Goal: Task Accomplishment & Management: Use online tool/utility

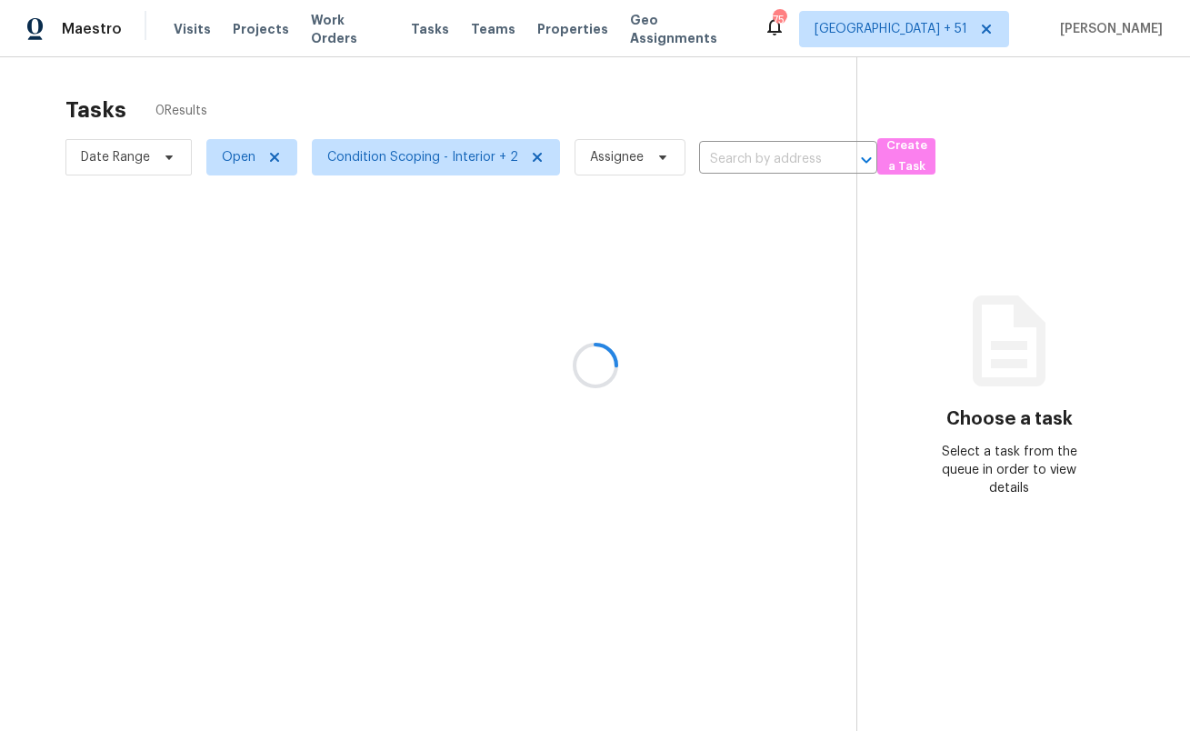
click at [624, 105] on div at bounding box center [595, 365] width 1190 height 731
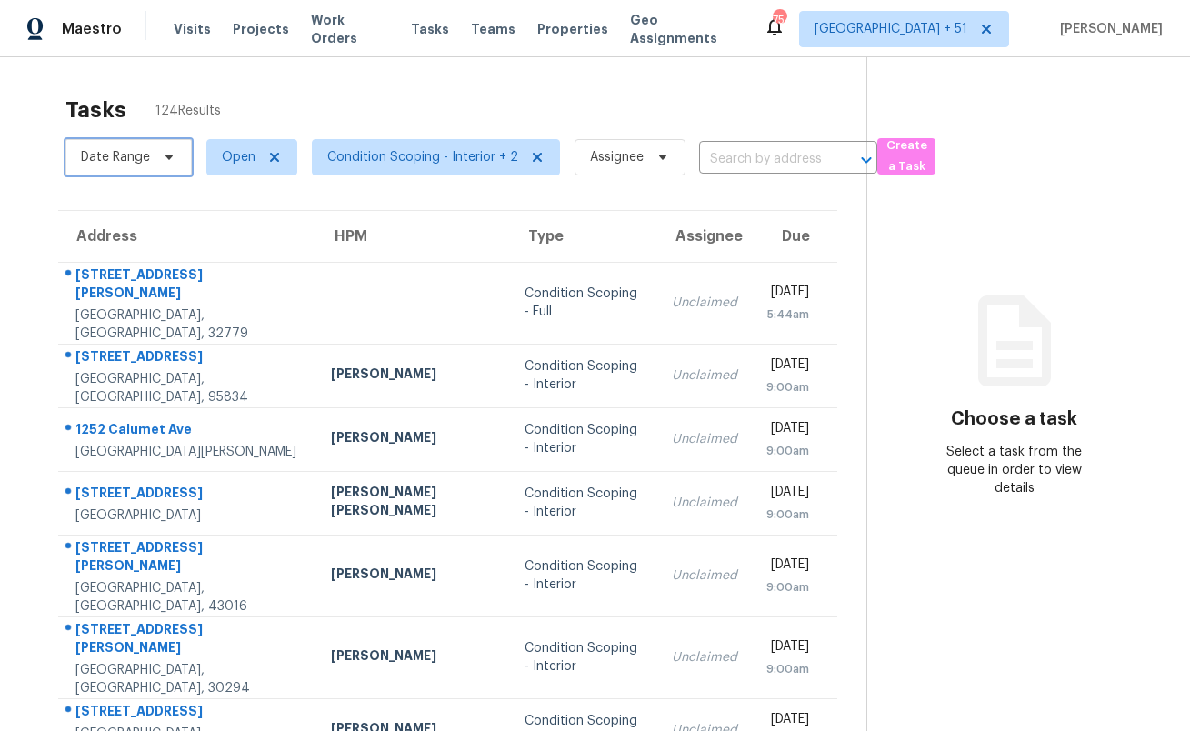
click at [152, 153] on span "Date Range" at bounding box center [128, 157] width 126 height 36
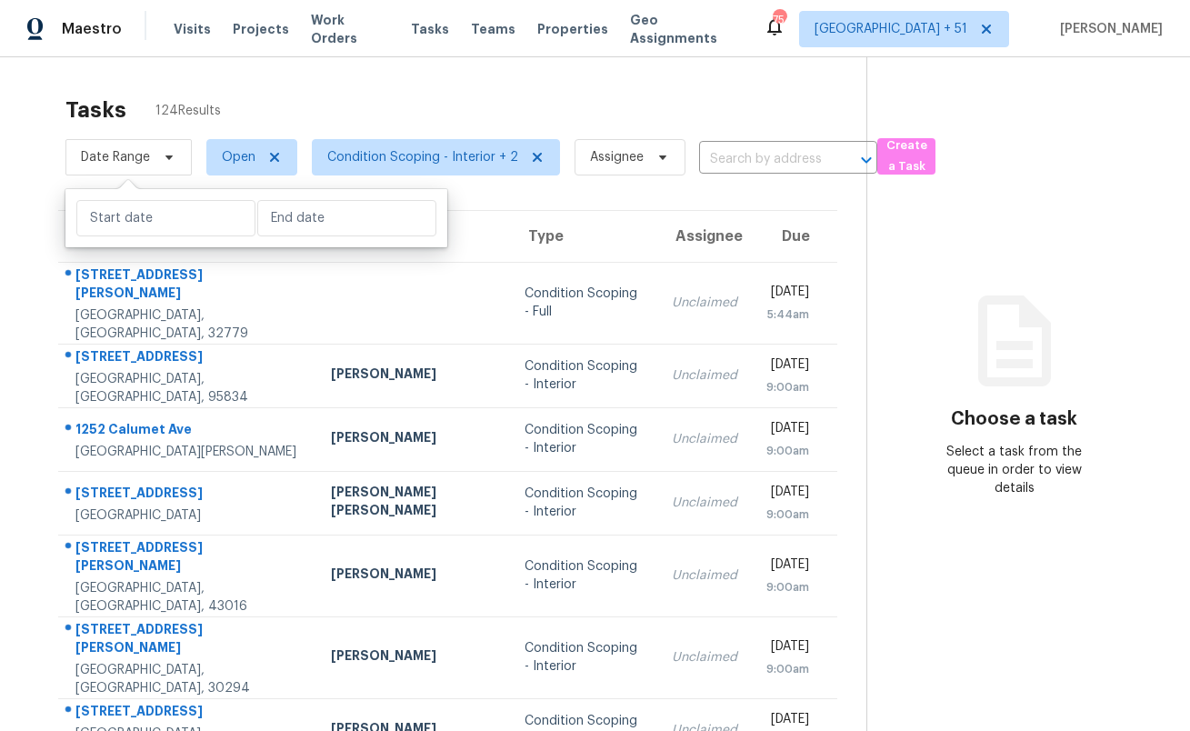
click at [252, 78] on div "Tasks 124 Results Date Range Open Condition Scoping - Interior + 2 Assignee ​ C…" at bounding box center [595, 538] width 1190 height 963
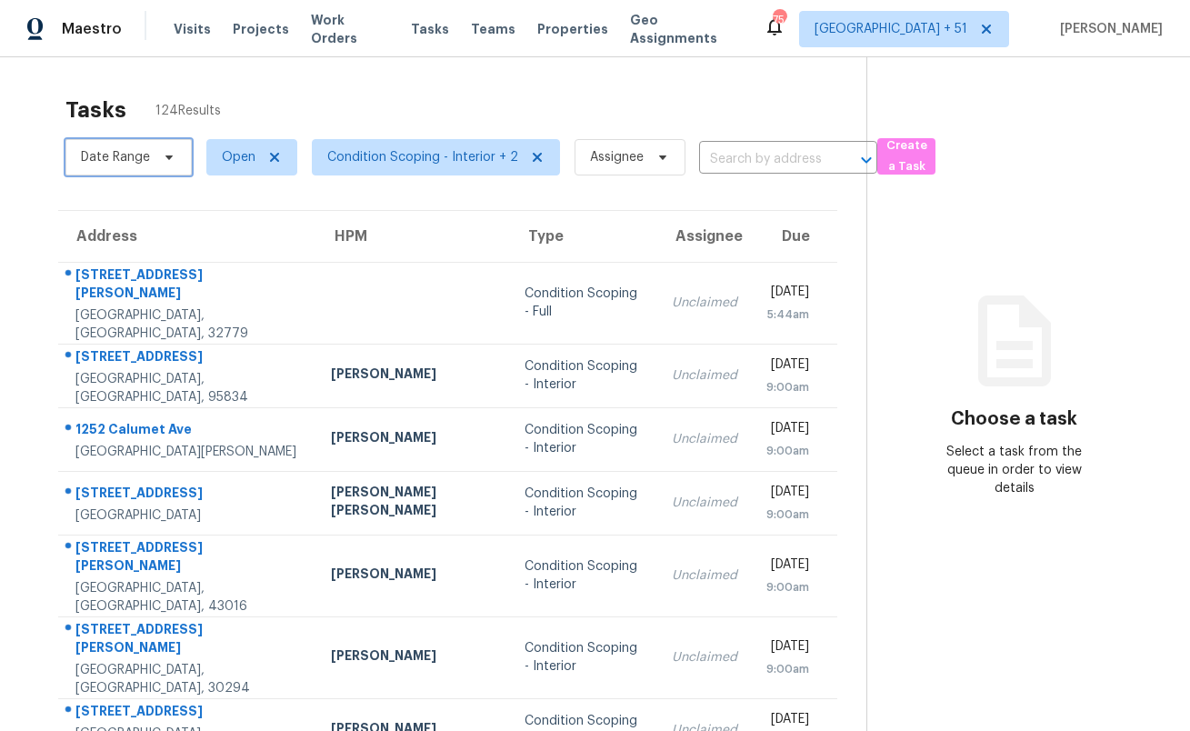
click at [107, 162] on span "Date Range" at bounding box center [115, 157] width 69 height 18
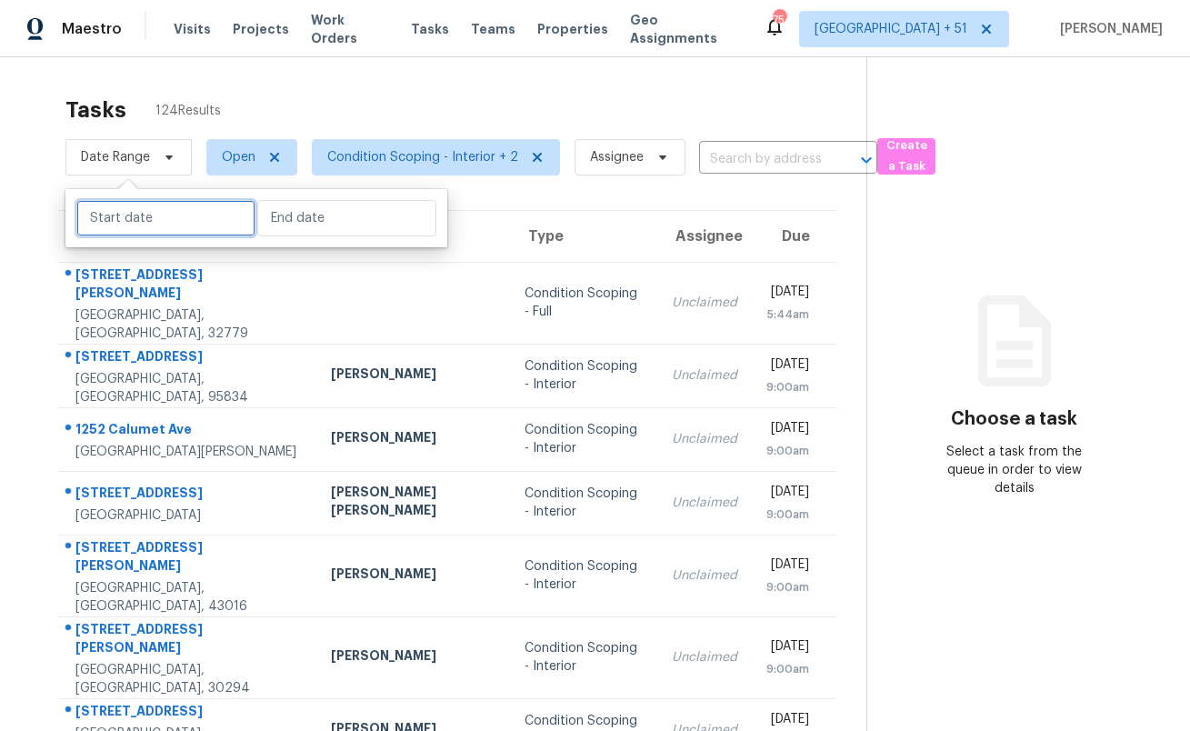
click at [111, 212] on input "text" at bounding box center [165, 218] width 179 height 36
select select "9"
select select "2025"
select select "10"
select select "2025"
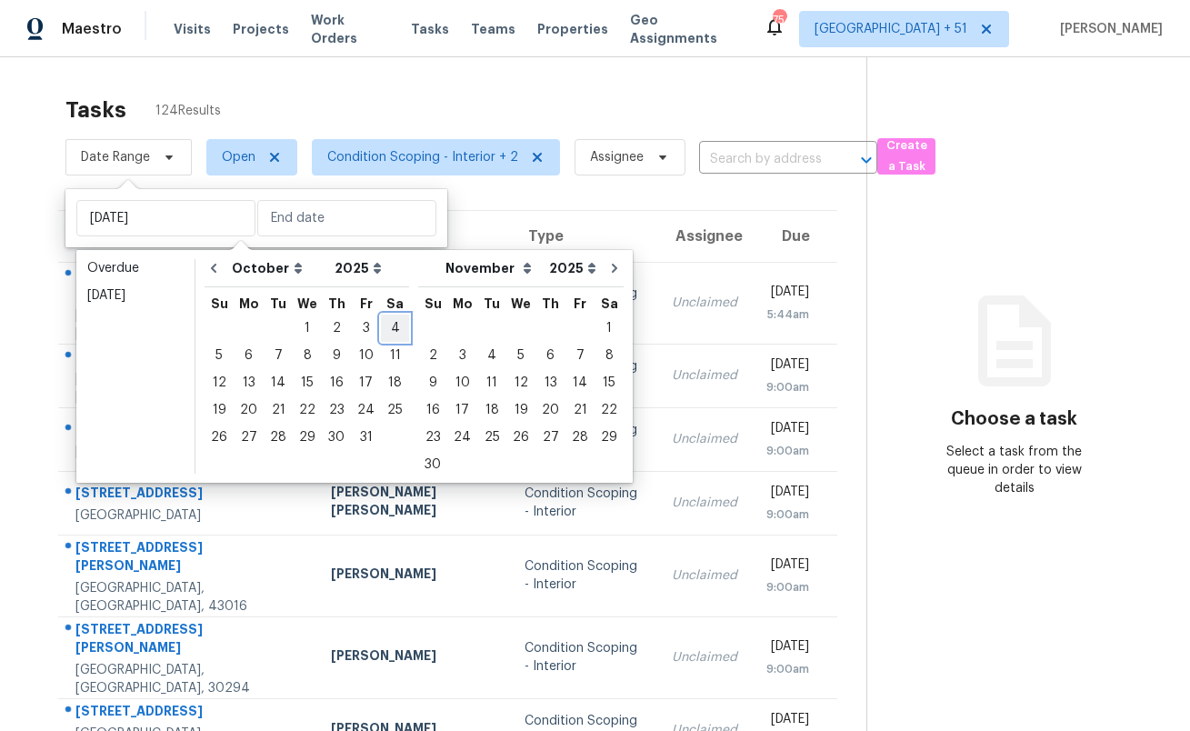
click at [381, 321] on div "4" at bounding box center [395, 327] width 28 height 25
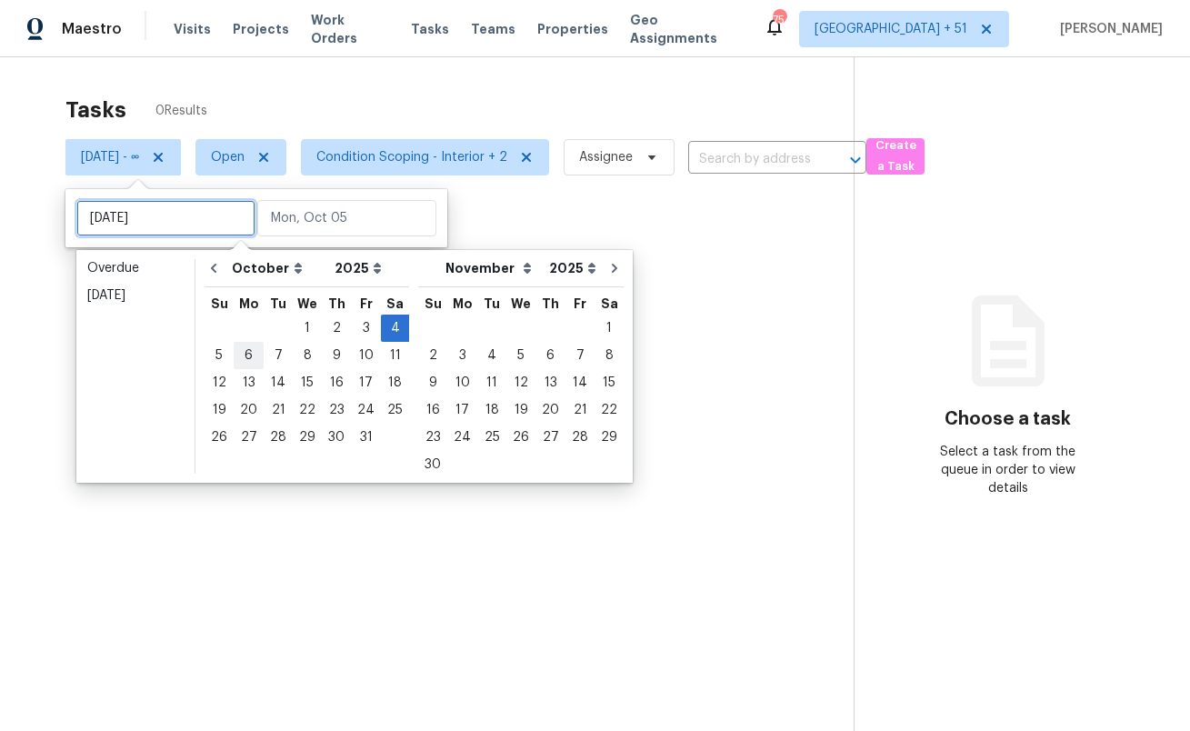
type input "[DATE]"
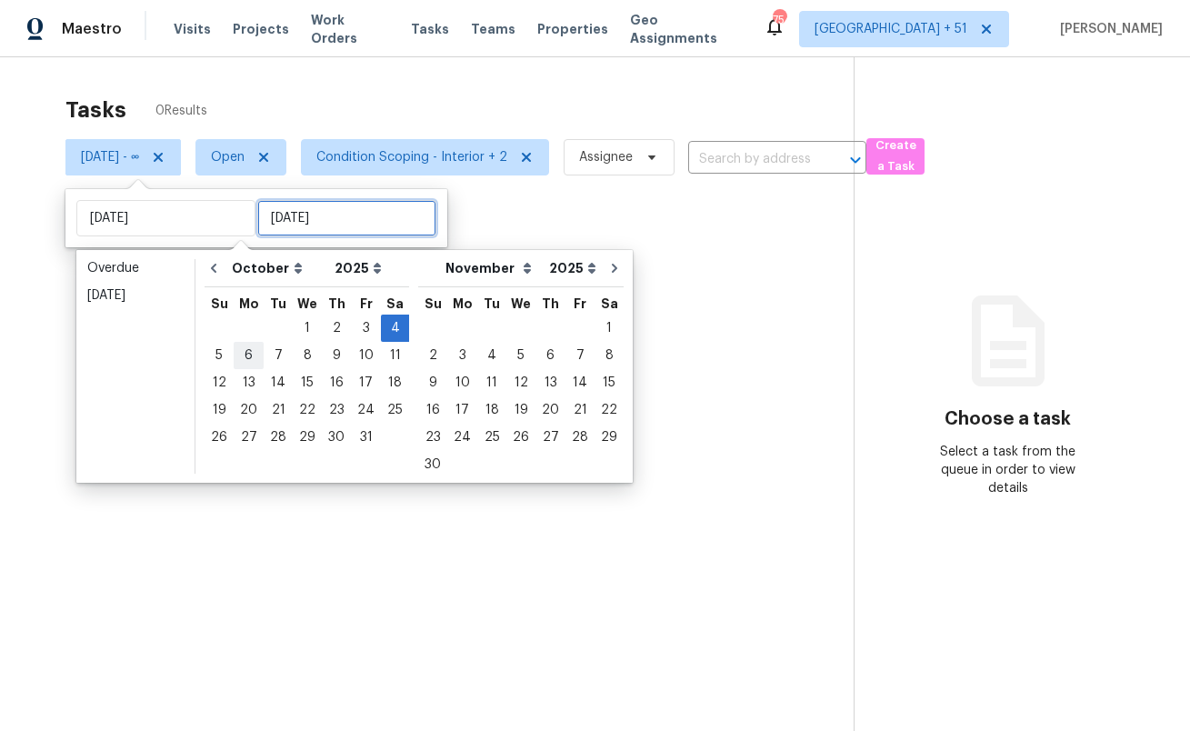
type input "[DATE]"
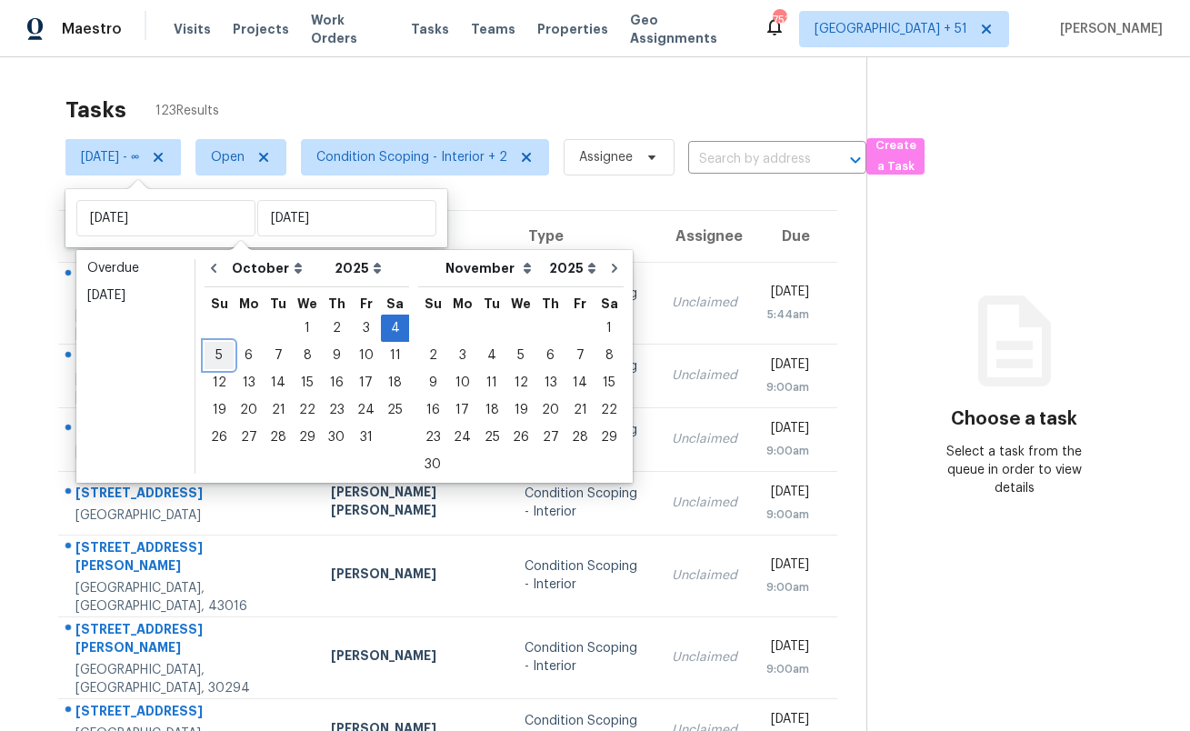
click at [217, 355] on div "5" at bounding box center [219, 355] width 29 height 25
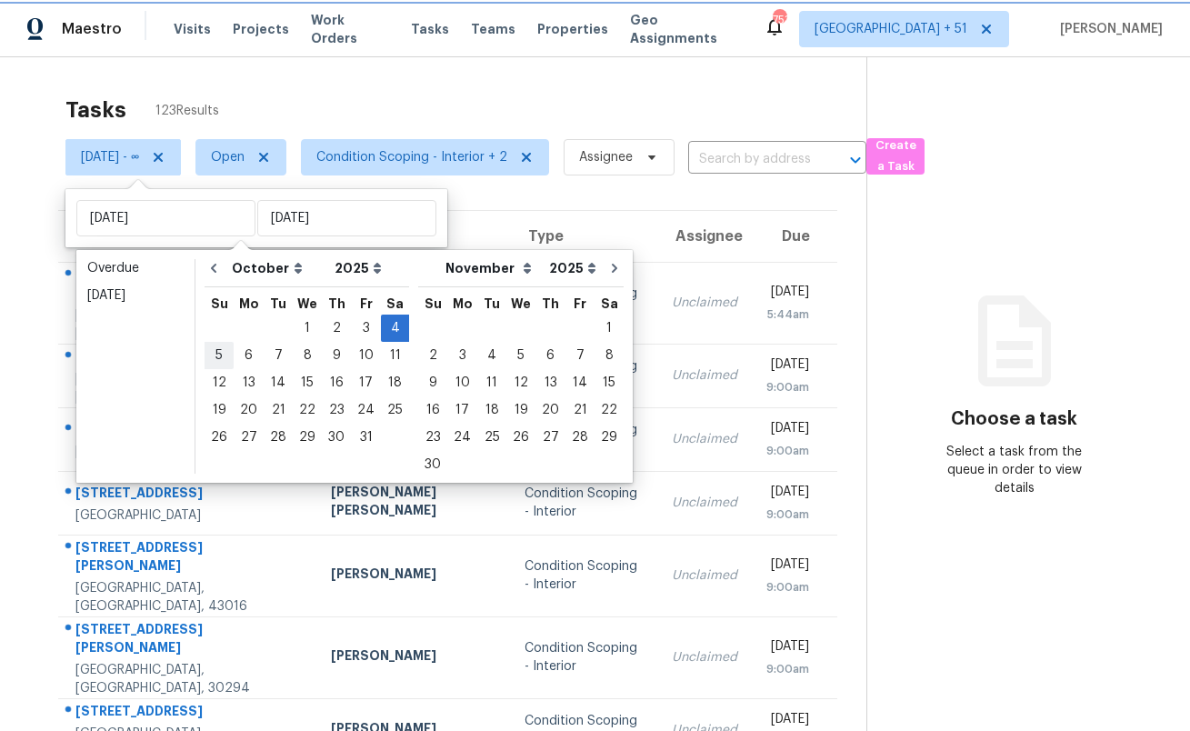
type input "[DATE]"
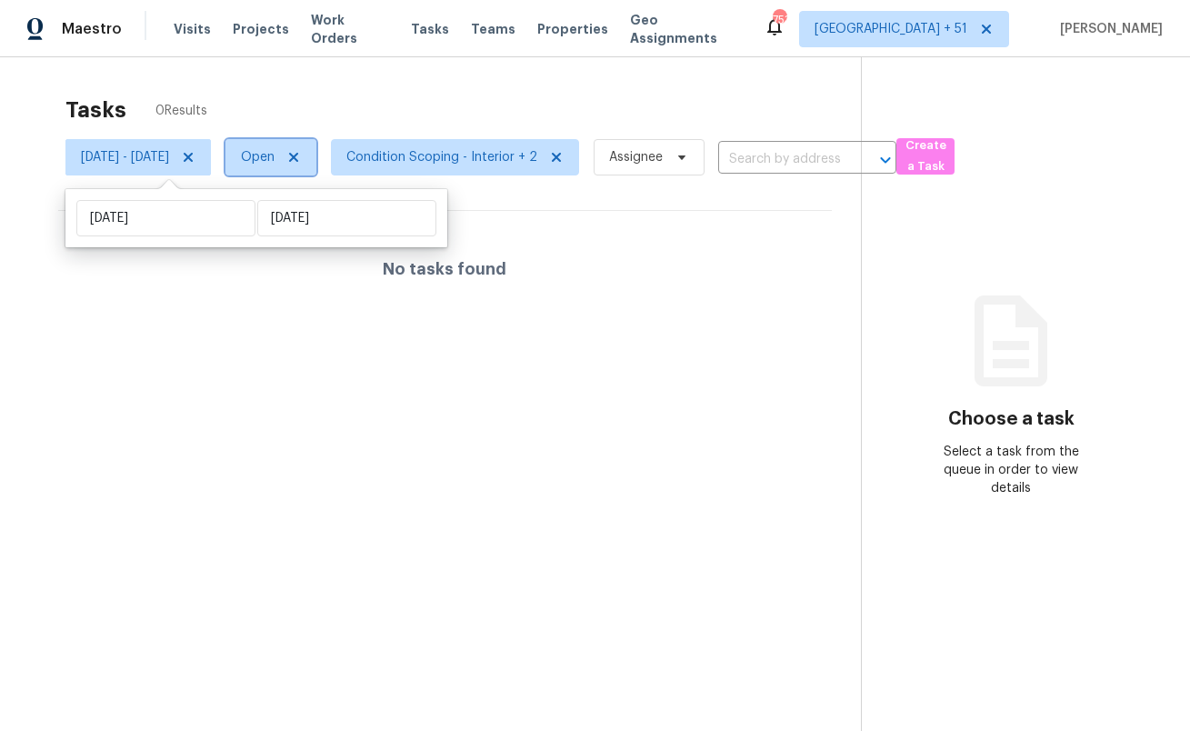
click at [316, 166] on span "Open" at bounding box center [270, 157] width 91 height 36
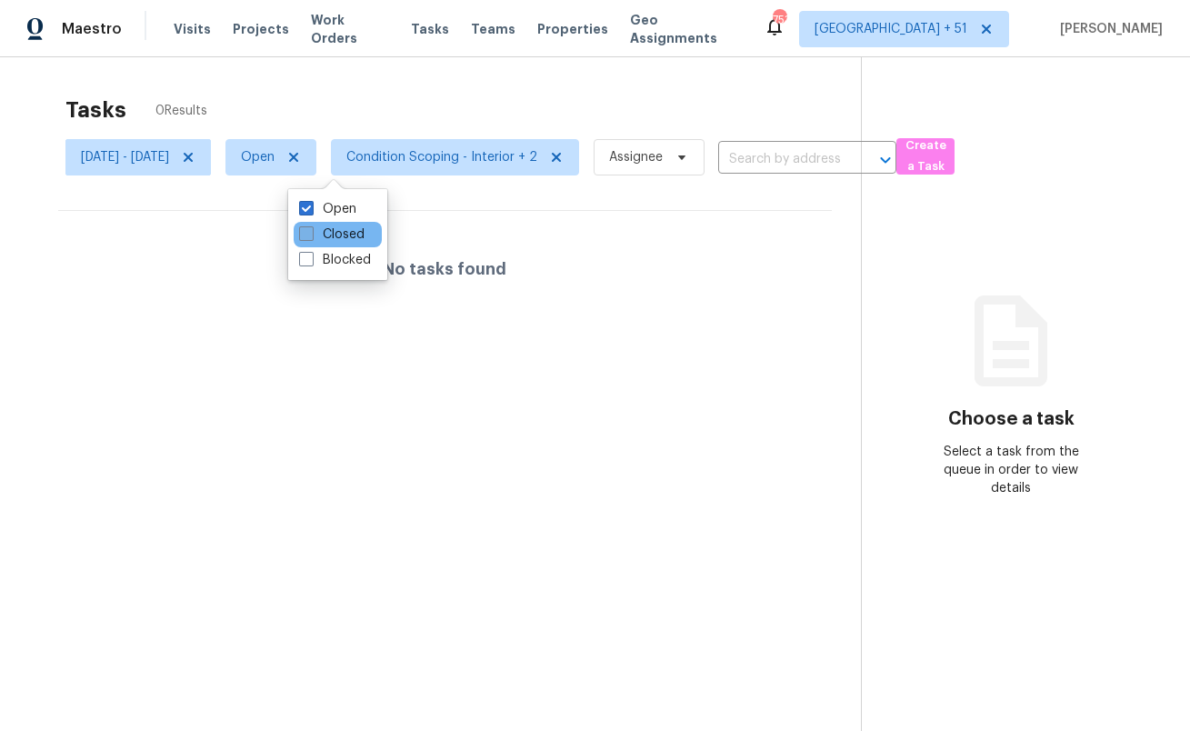
click at [328, 226] on label "Closed" at bounding box center [331, 234] width 65 height 18
click at [311, 226] on input "Closed" at bounding box center [305, 231] width 12 height 12
checkbox input "true"
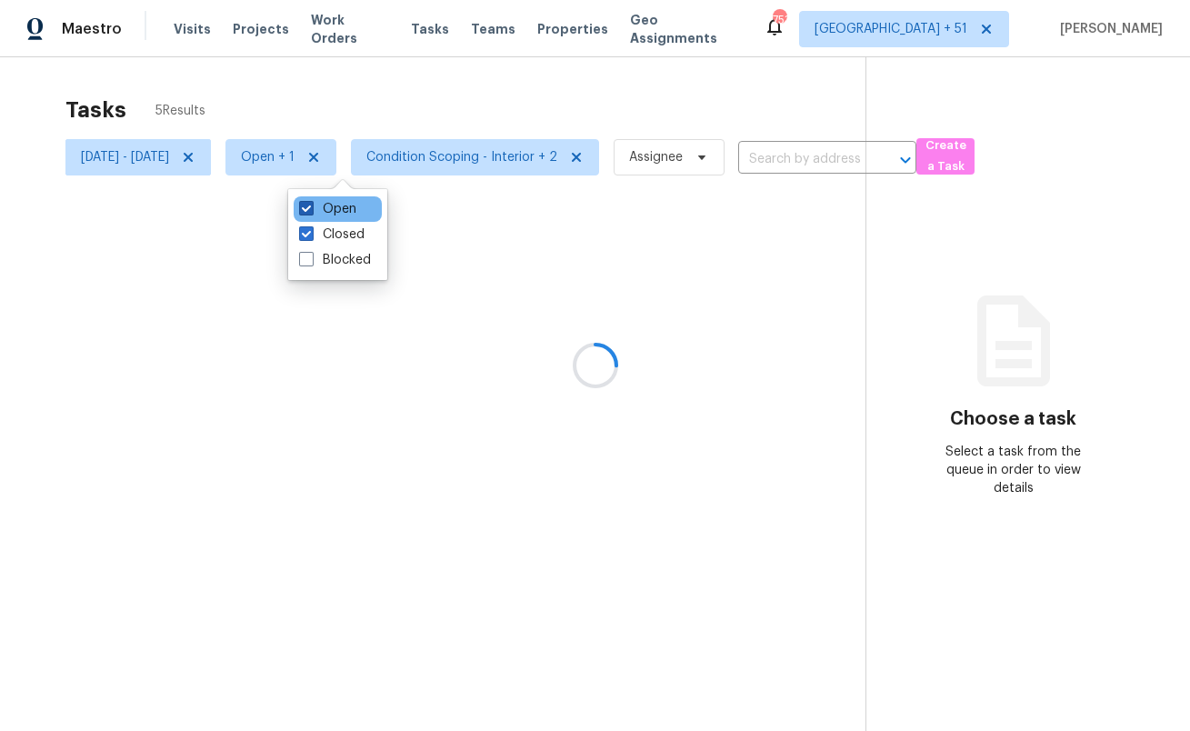
click at [324, 202] on label "Open" at bounding box center [327, 209] width 57 height 18
click at [311, 202] on input "Open" at bounding box center [305, 206] width 12 height 12
checkbox input "false"
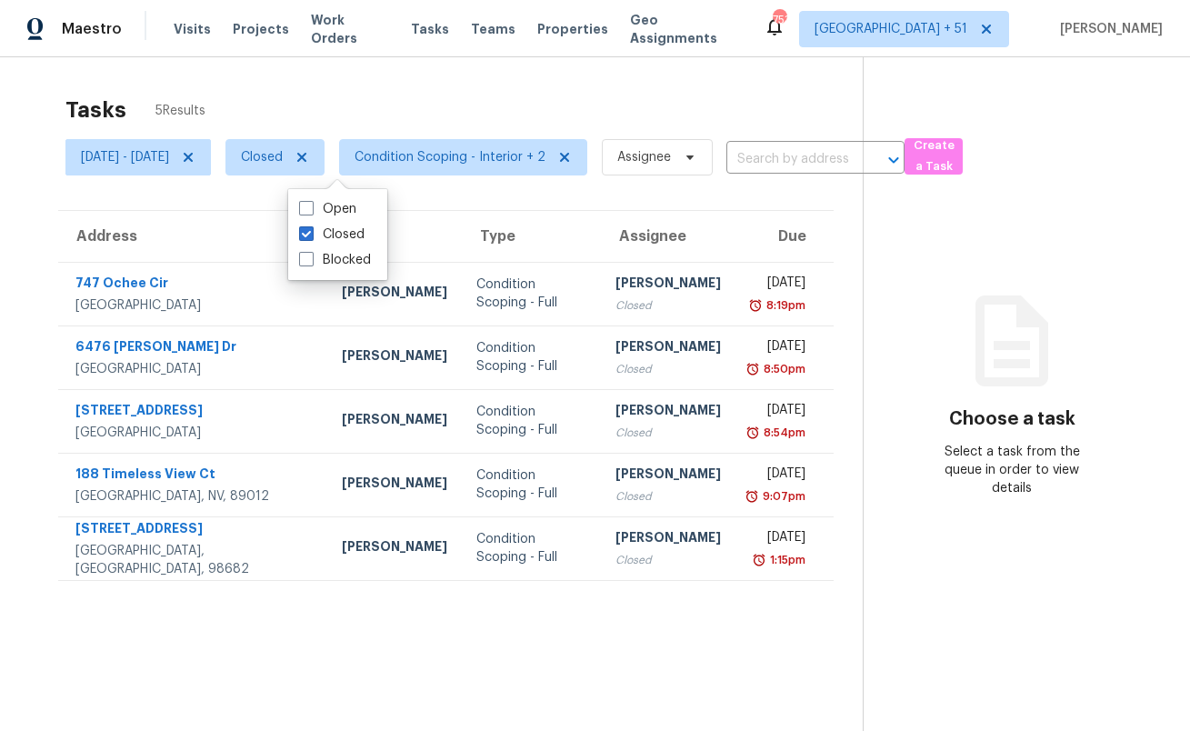
click at [334, 89] on div "Tasks 5 Results" at bounding box center [463, 109] width 797 height 47
